Goal: Transaction & Acquisition: Download file/media

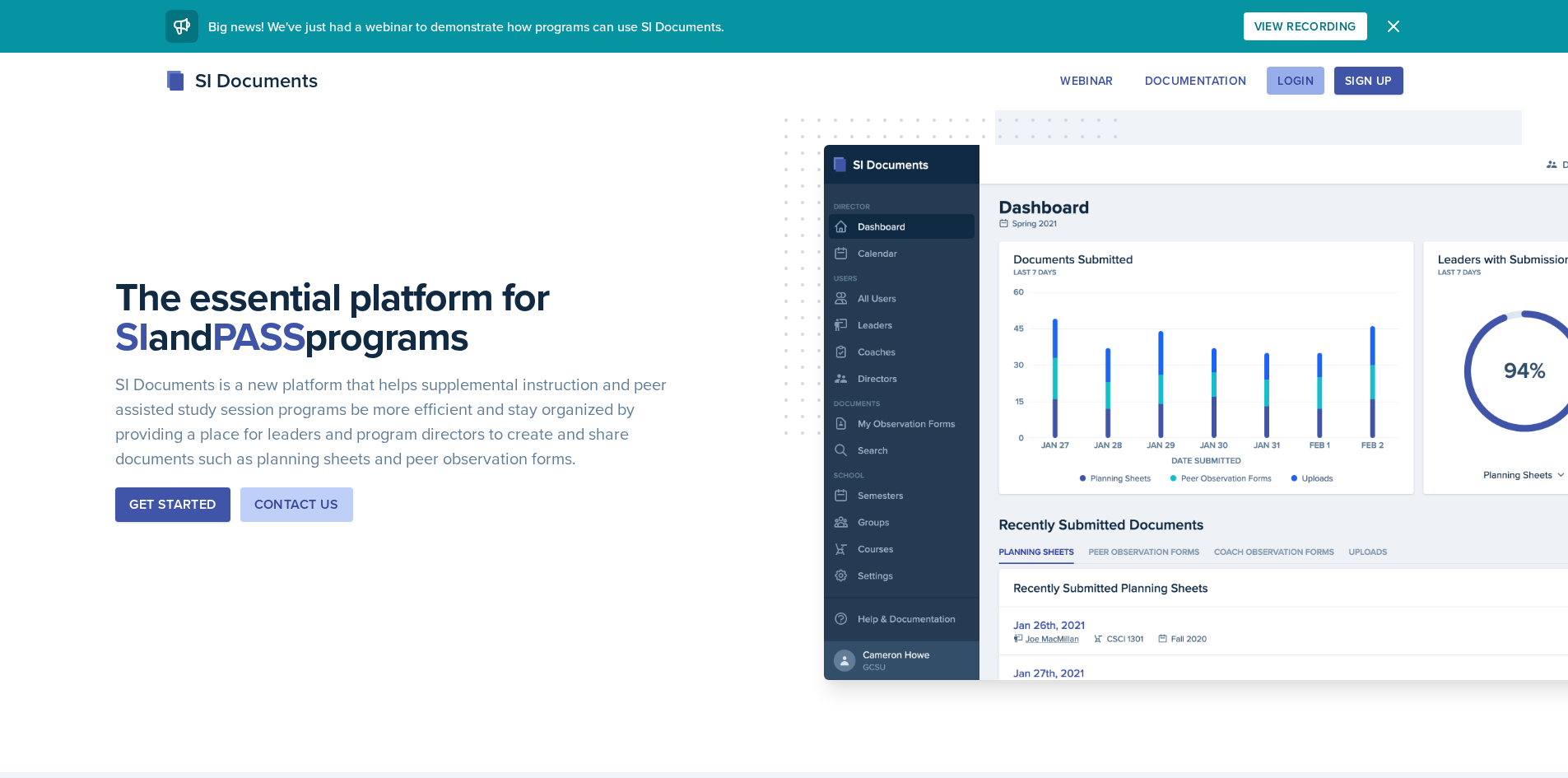
click at [1316, 75] on button "Login" at bounding box center [1295, 80] width 58 height 28
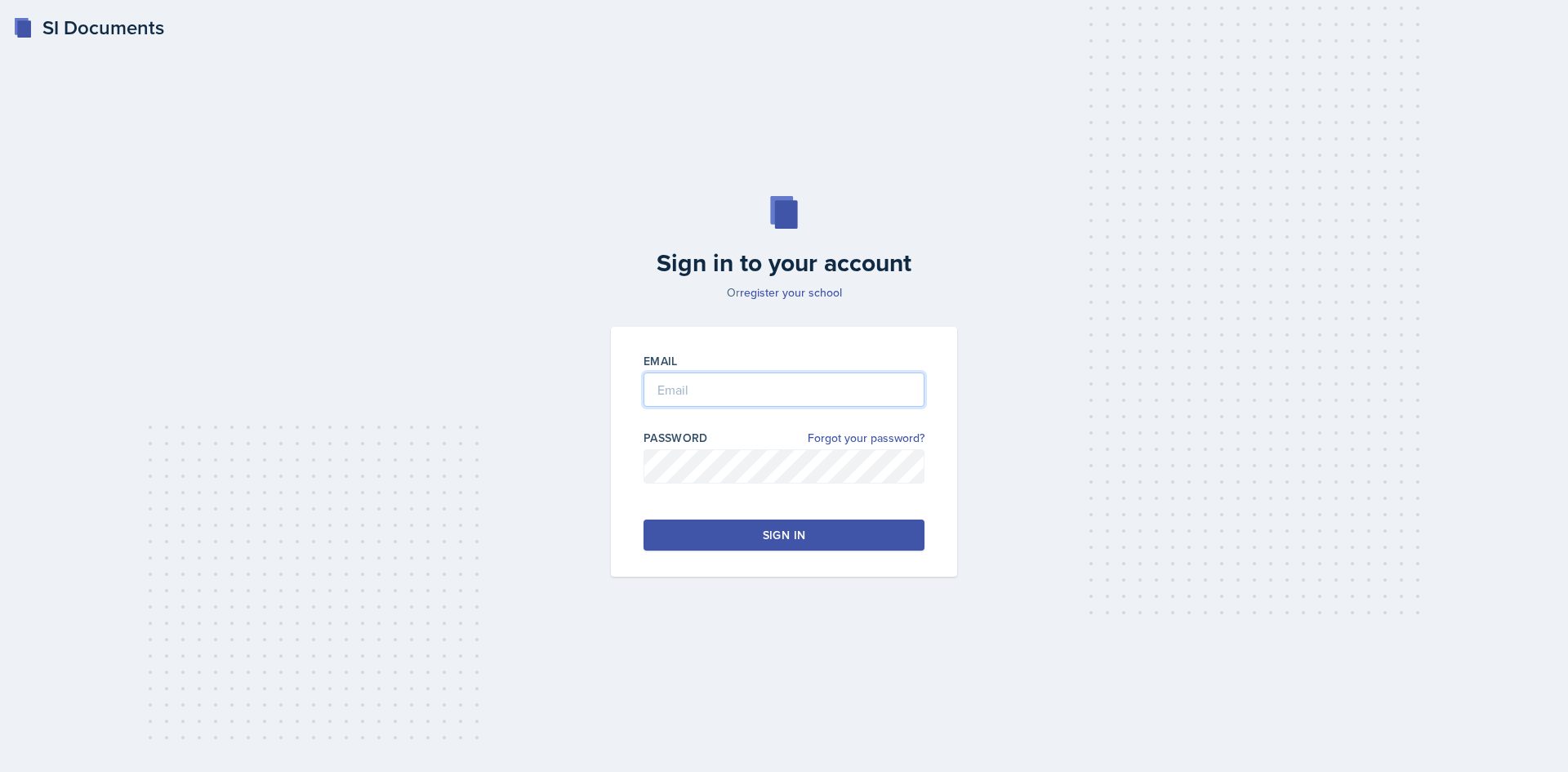
click at [814, 382] on input "email" at bounding box center [784, 390] width 281 height 35
type input "n"
type input "[EMAIL_ADDRESS][DOMAIN_NAME]"
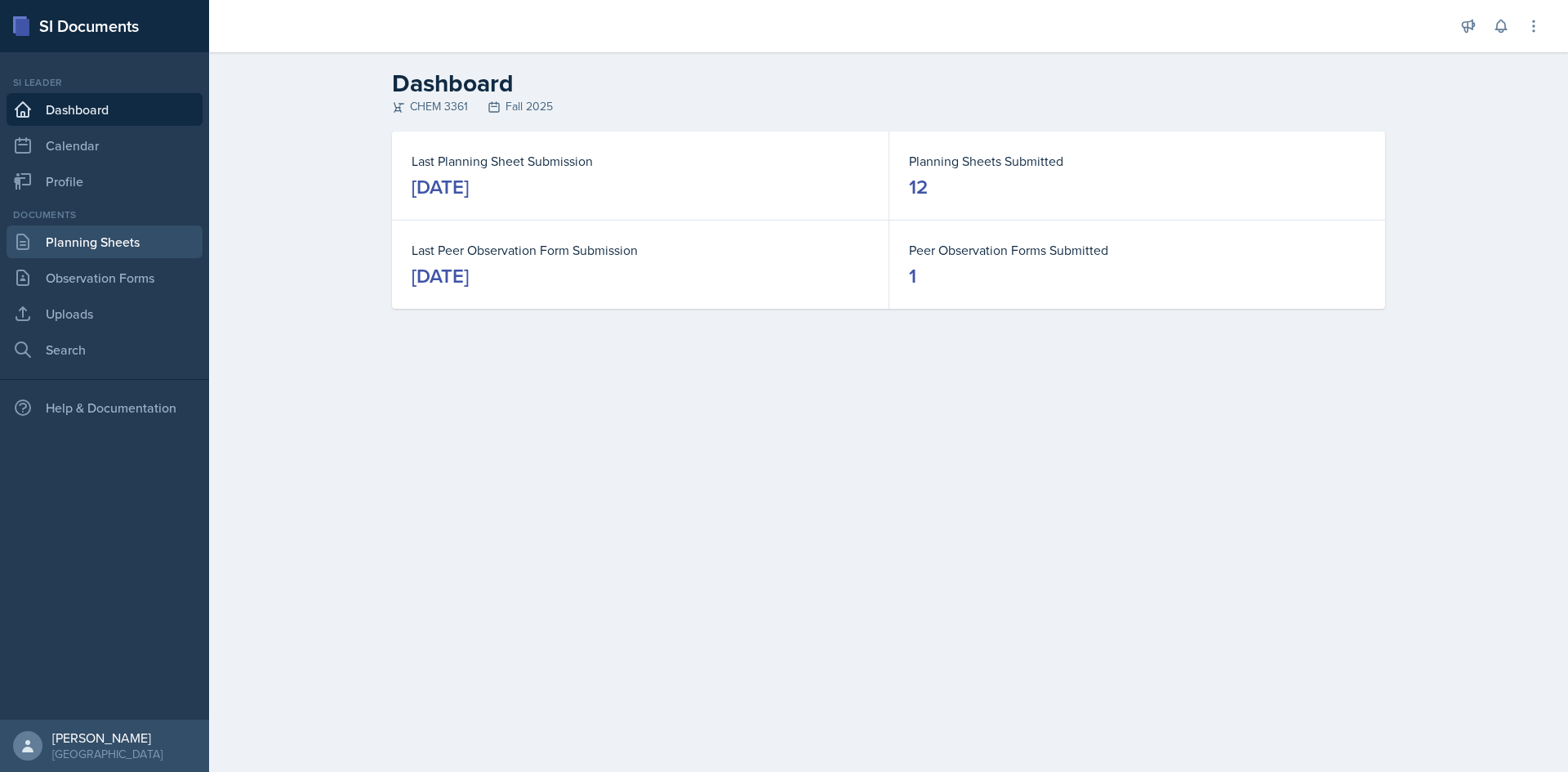
click at [125, 235] on link "Planning Sheets" at bounding box center [105, 241] width 196 height 33
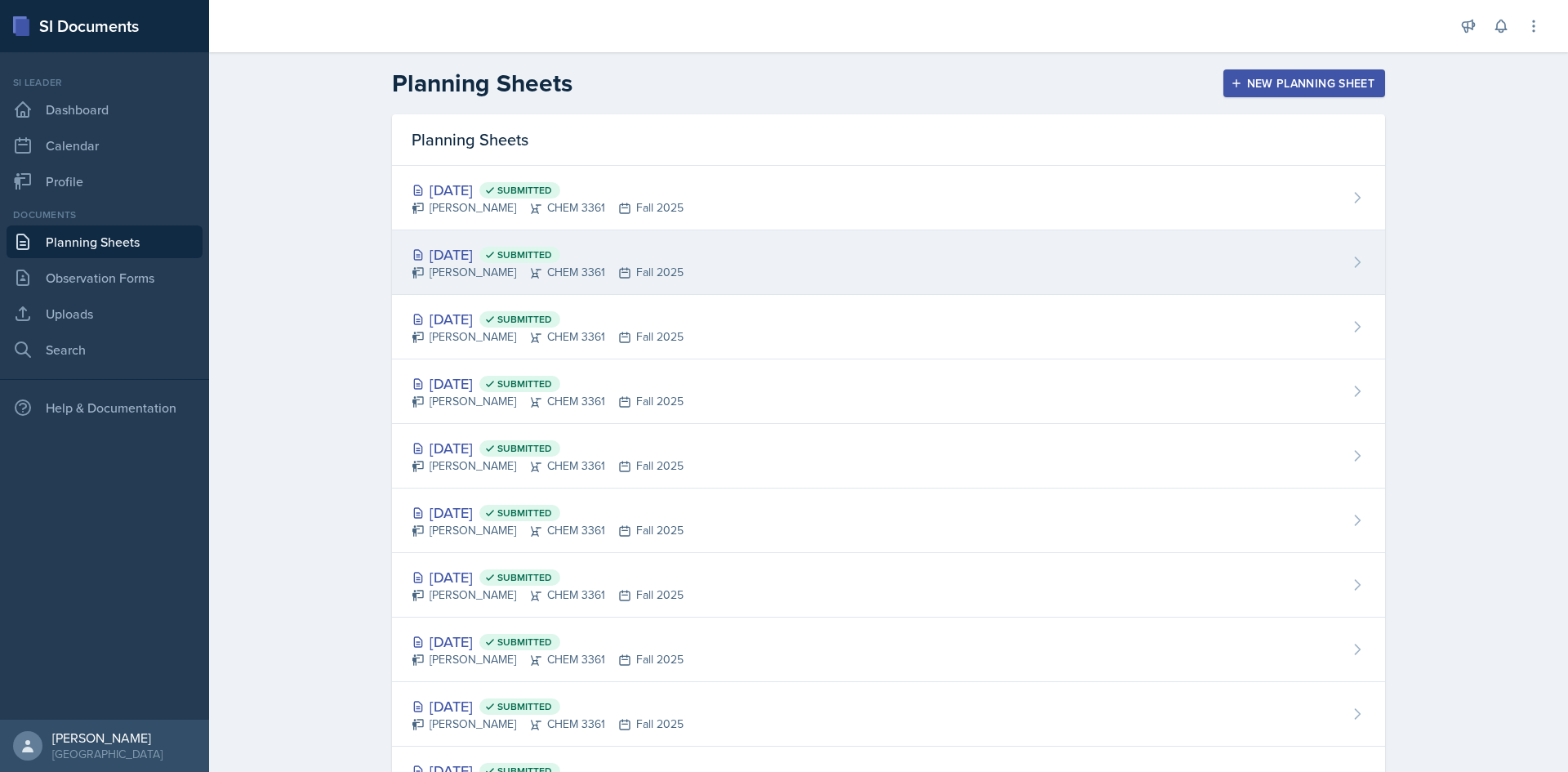
click at [889, 251] on div "[DATE] Submitted [PERSON_NAME] CHEM 3361 Fall 2025" at bounding box center [889, 262] width 994 height 65
click at [831, 256] on div "[DATE] Submitted [PERSON_NAME] CHEM 3361 Fall 2025" at bounding box center [889, 262] width 994 height 65
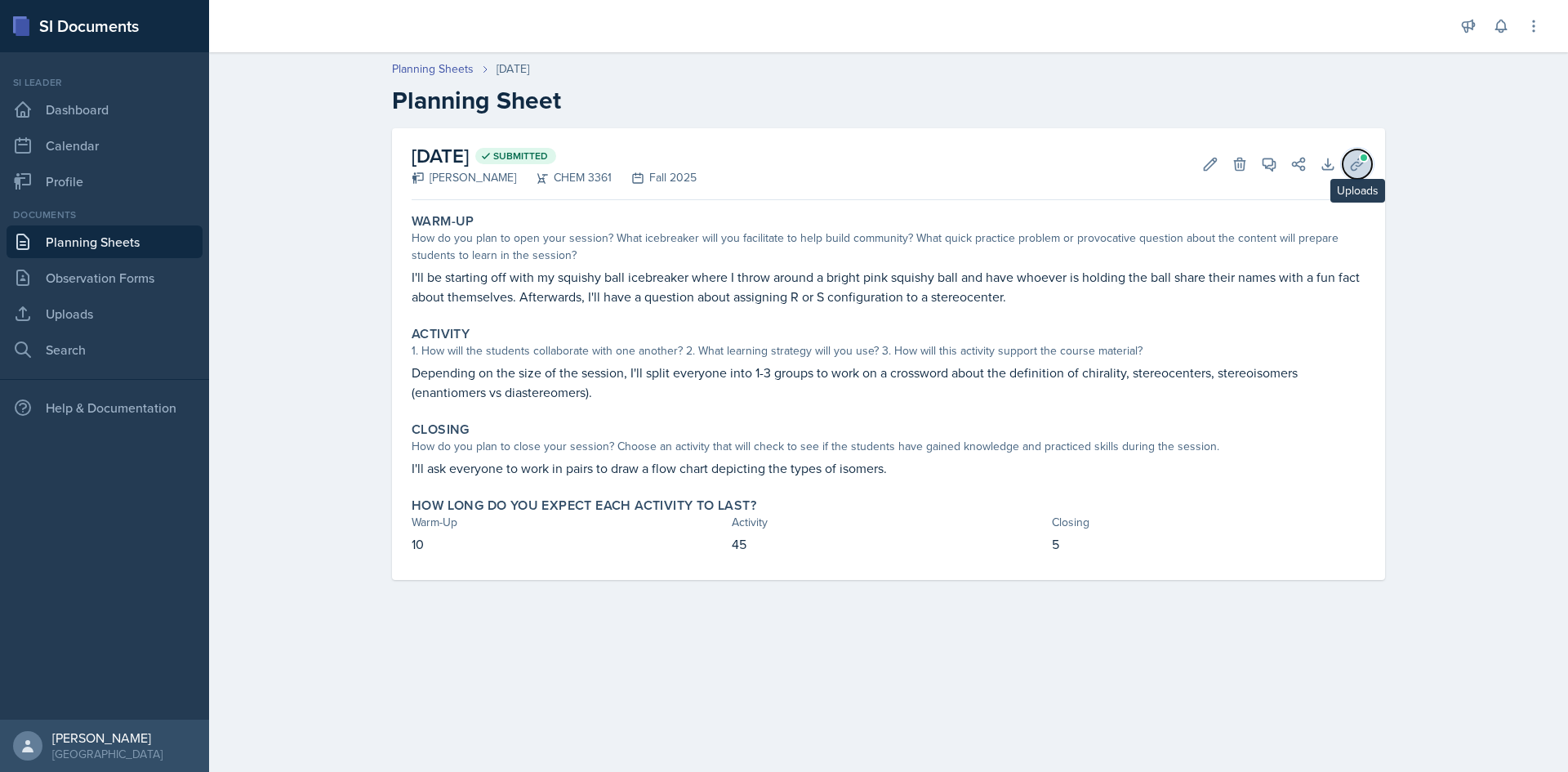
click at [1368, 163] on button "Uploads" at bounding box center [1357, 164] width 30 height 30
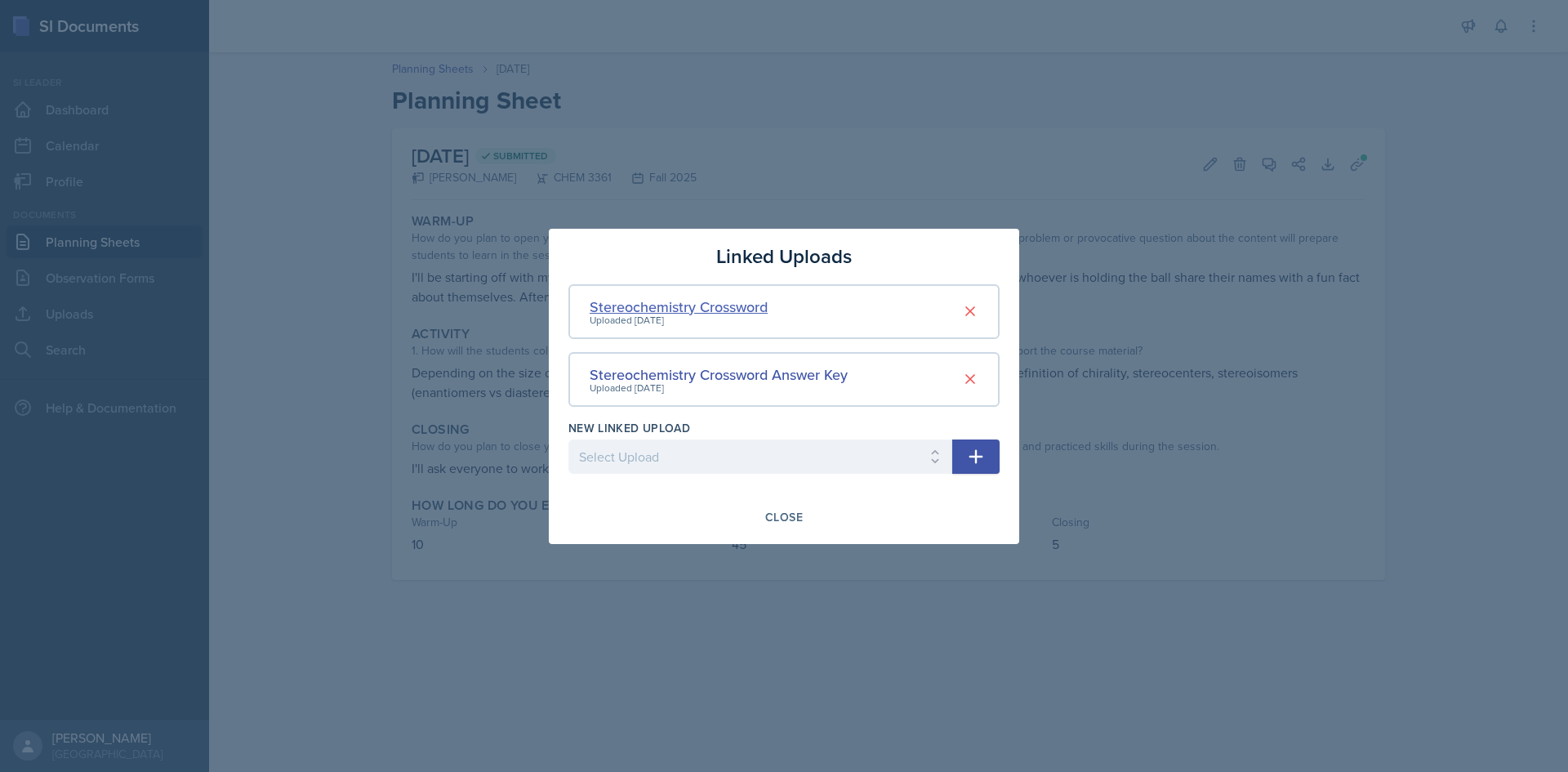
click at [692, 302] on div "Stereochemistry Crossword" at bounding box center [678, 307] width 178 height 22
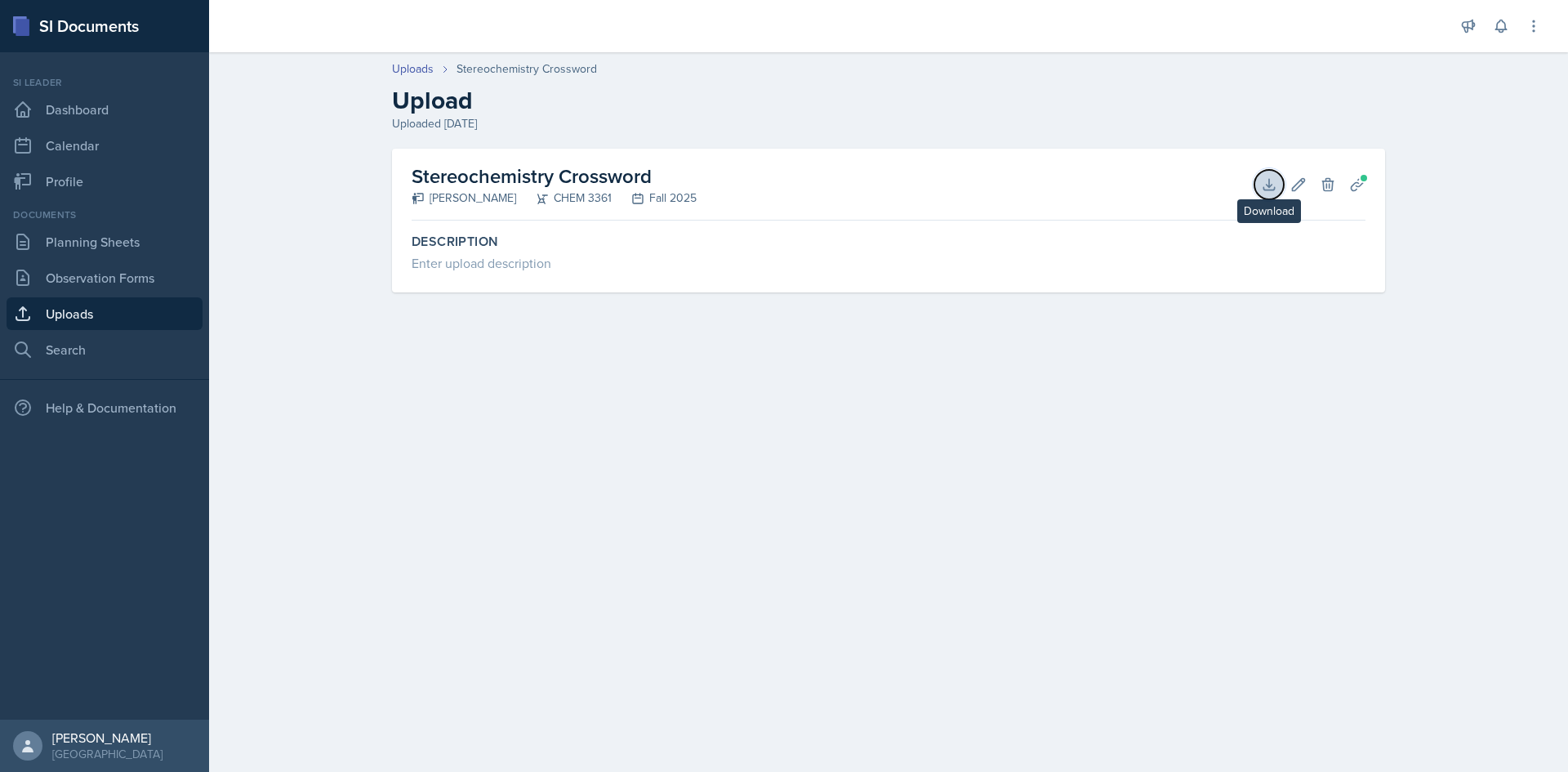
click at [1275, 173] on button "Download" at bounding box center [1269, 184] width 30 height 30
